Goal: Find specific page/section: Find specific page/section

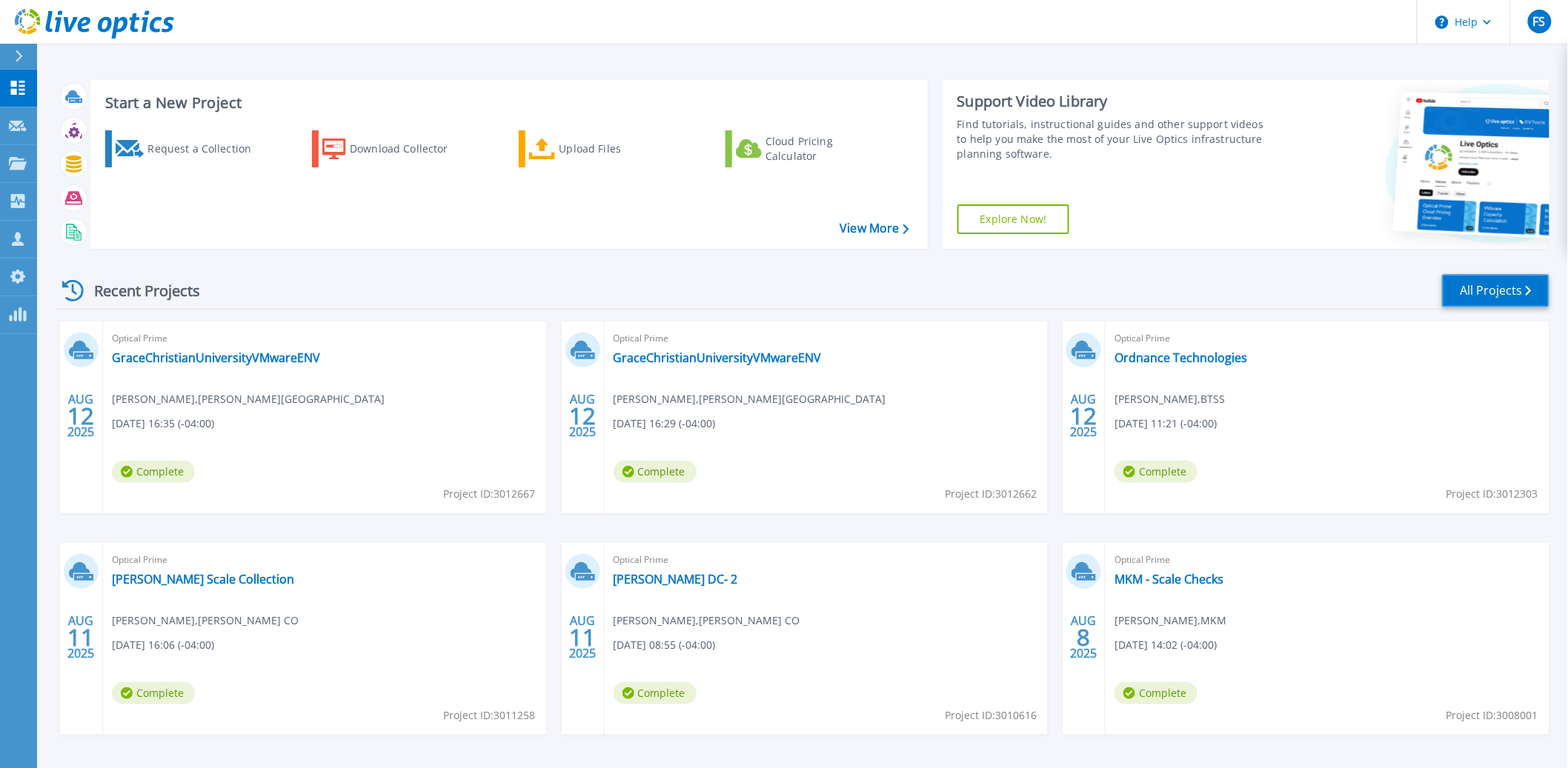
click at [1479, 285] on link "All Projects" at bounding box center [1495, 290] width 107 height 34
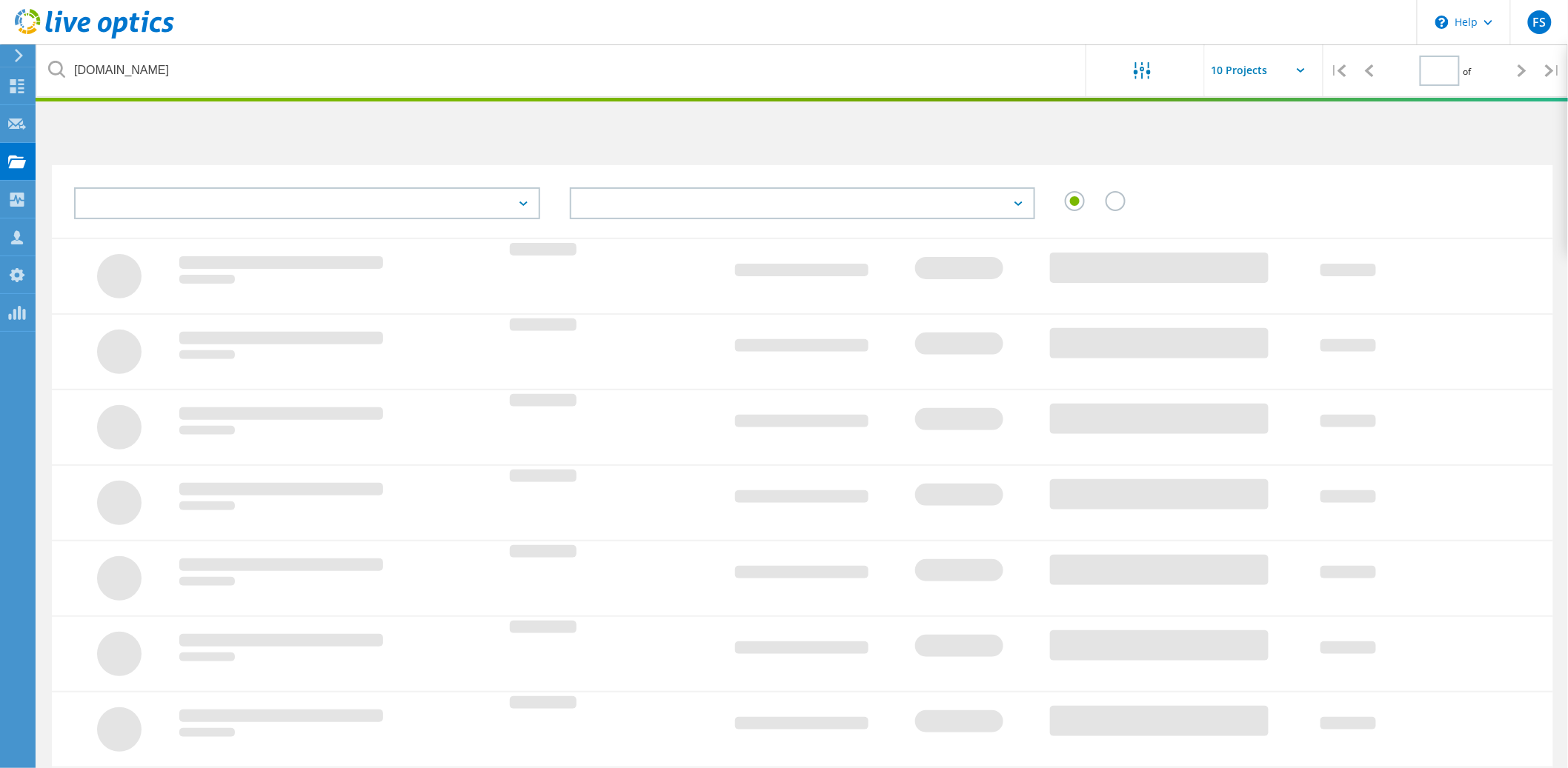
type input "1"
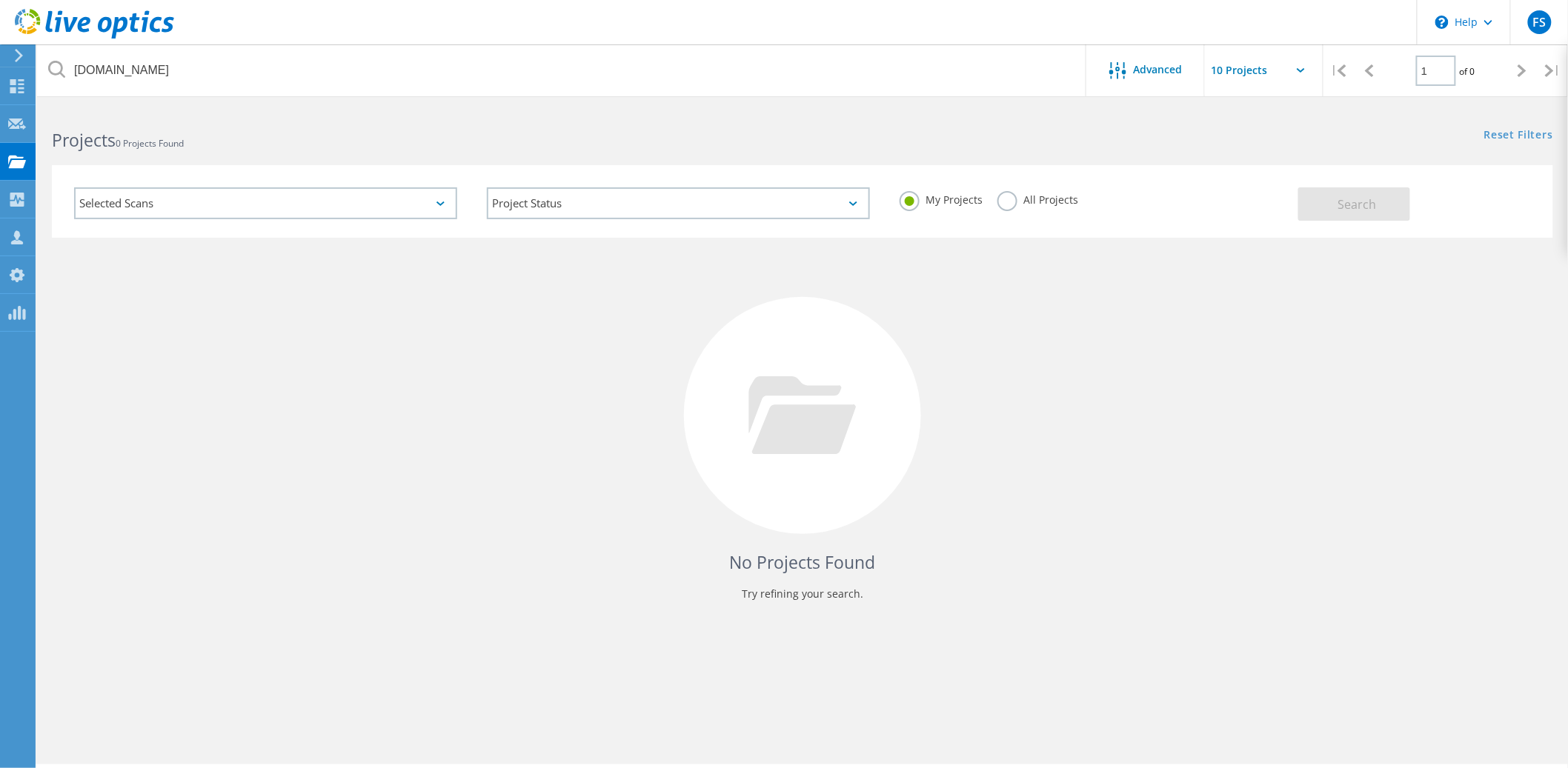
click at [1010, 199] on label "All Projects" at bounding box center [1038, 198] width 81 height 14
click at [0, 0] on input "All Projects" at bounding box center [0, 0] width 0 height 0
click at [1356, 201] on span "Search" at bounding box center [1357, 204] width 39 height 16
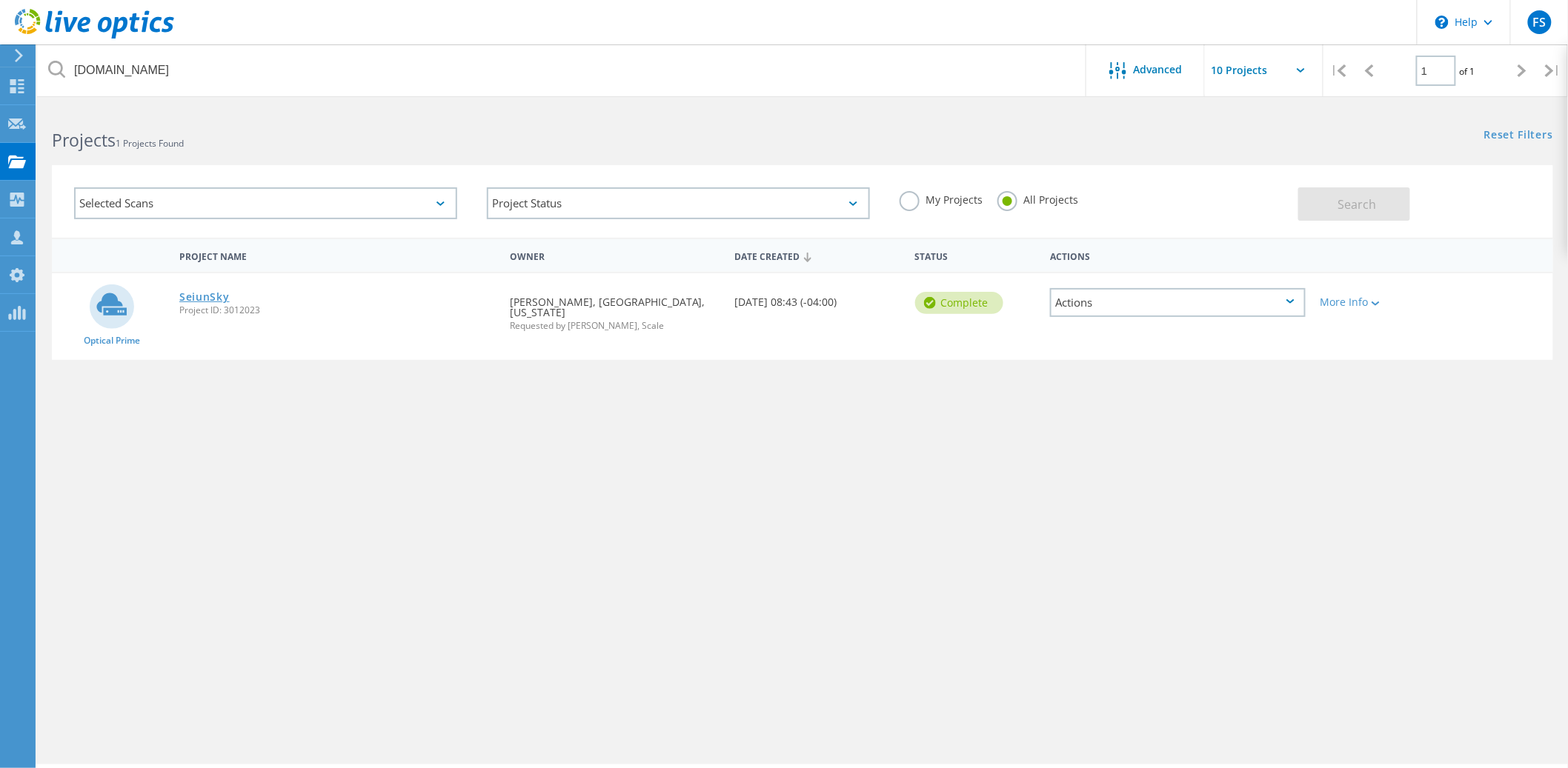
click at [203, 294] on link "SeiunSky" at bounding box center [204, 297] width 50 height 11
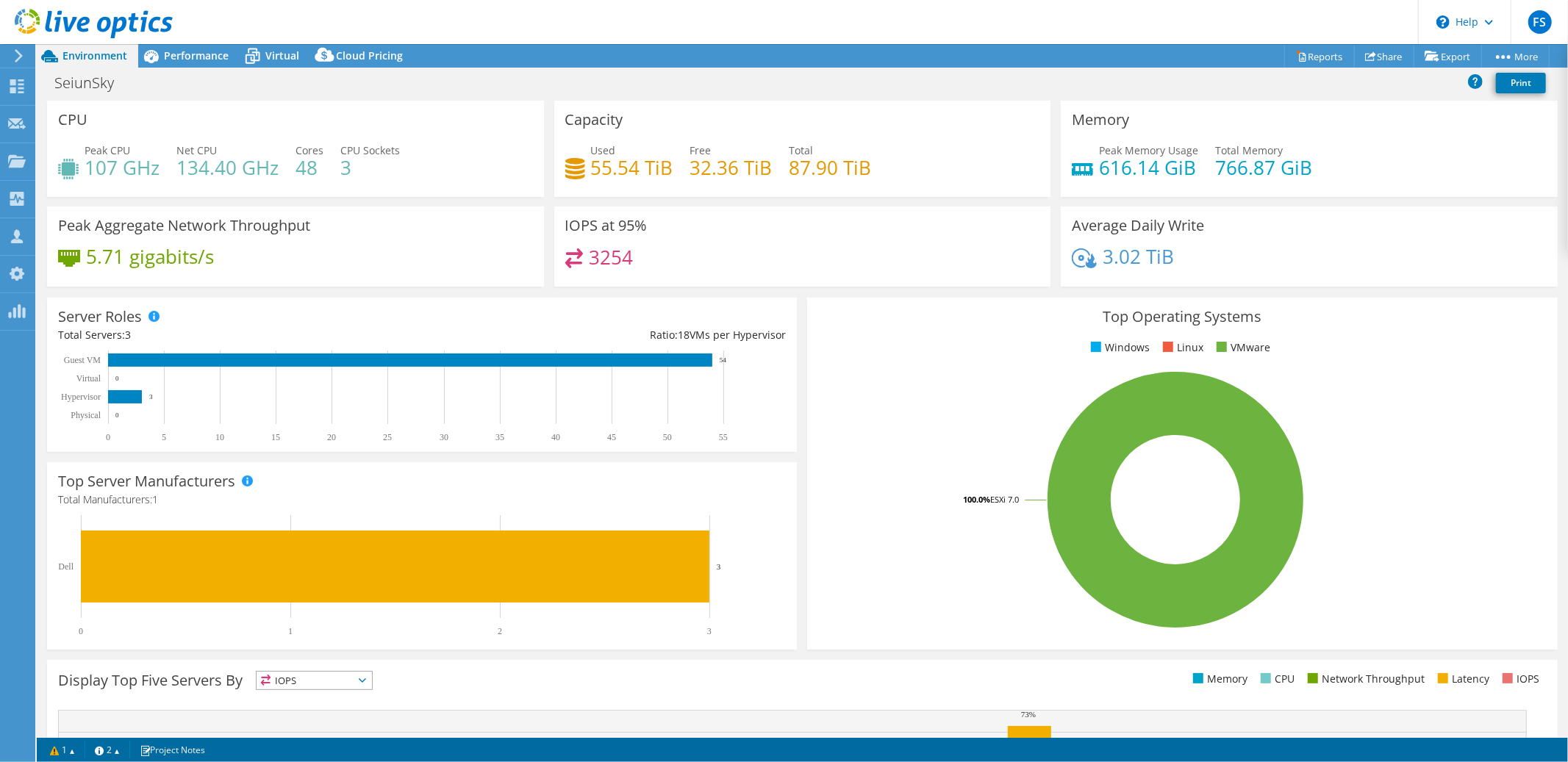
select select "USD"
click at [186, 55] on span "Performance" at bounding box center [196, 55] width 65 height 14
